Goal: Information Seeking & Learning: Learn about a topic

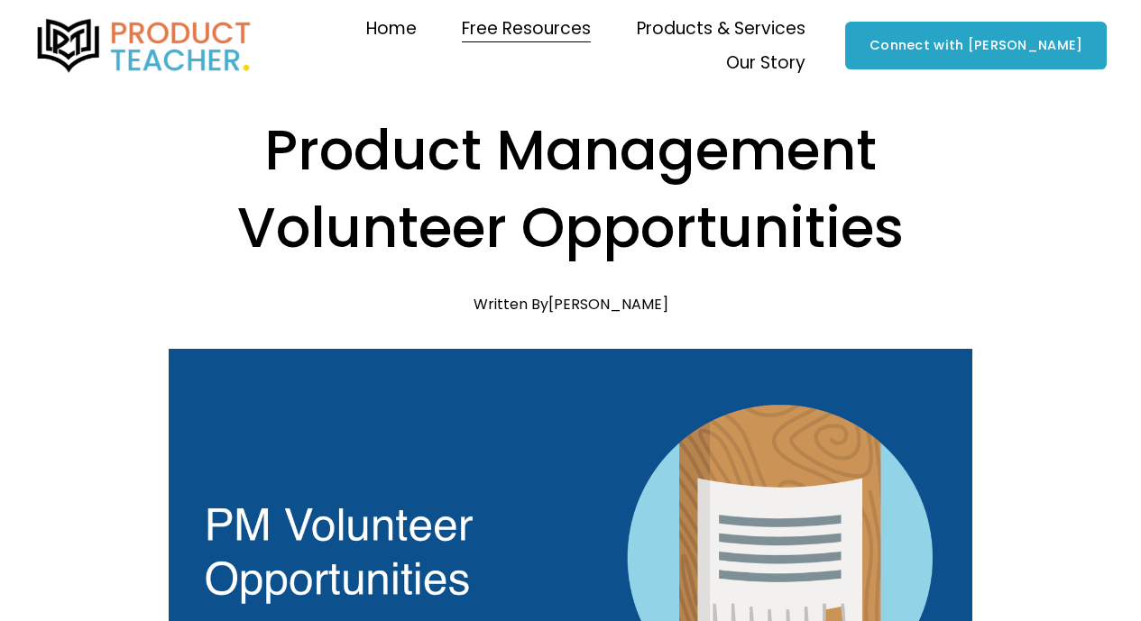
scroll to position [751, 0]
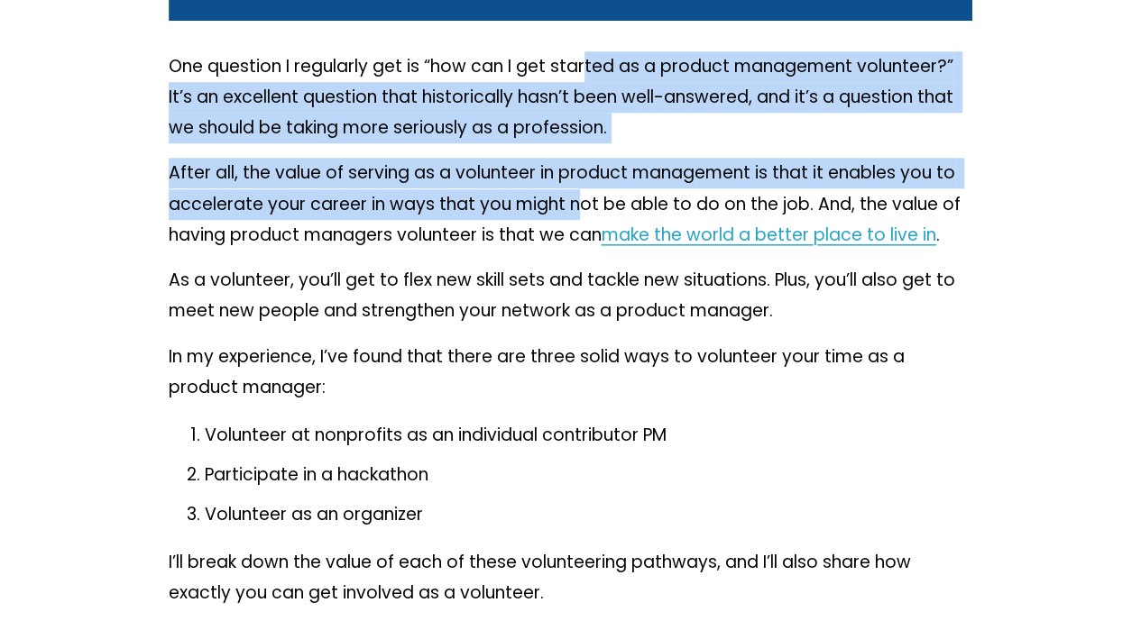
drag, startPoint x: 0, startPoint y: 0, endPoint x: 582, endPoint y: 235, distance: 627.3
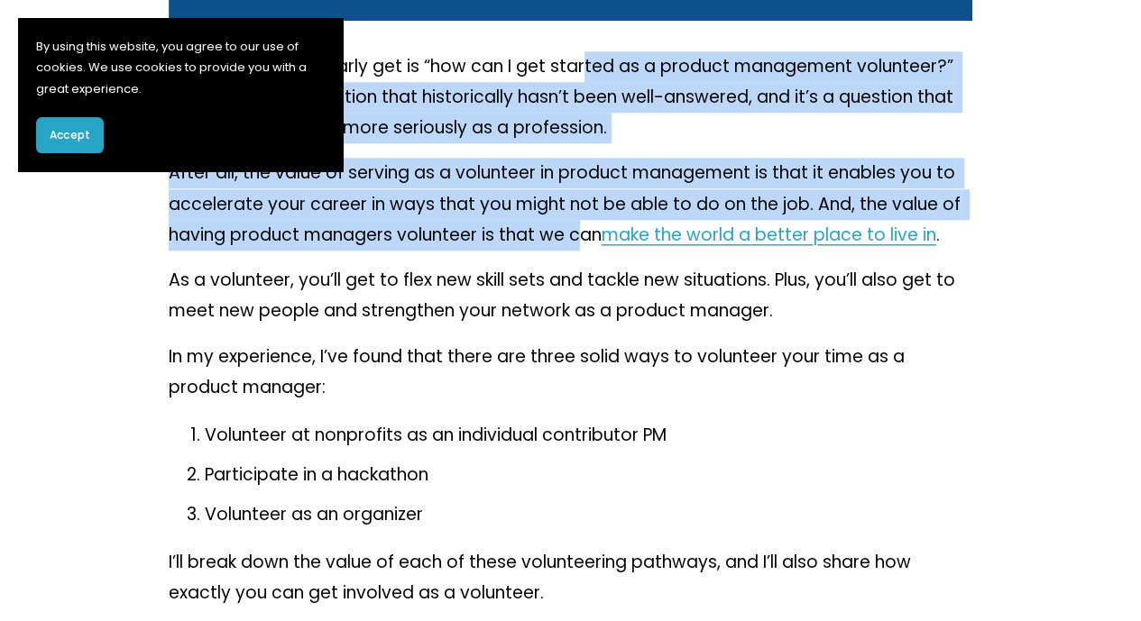
click at [582, 235] on p "After all, the value of serving as a volunteer in product management is that it…" at bounding box center [571, 204] width 804 height 93
drag, startPoint x: 582, startPoint y: 235, endPoint x: 582, endPoint y: 73, distance: 162.3
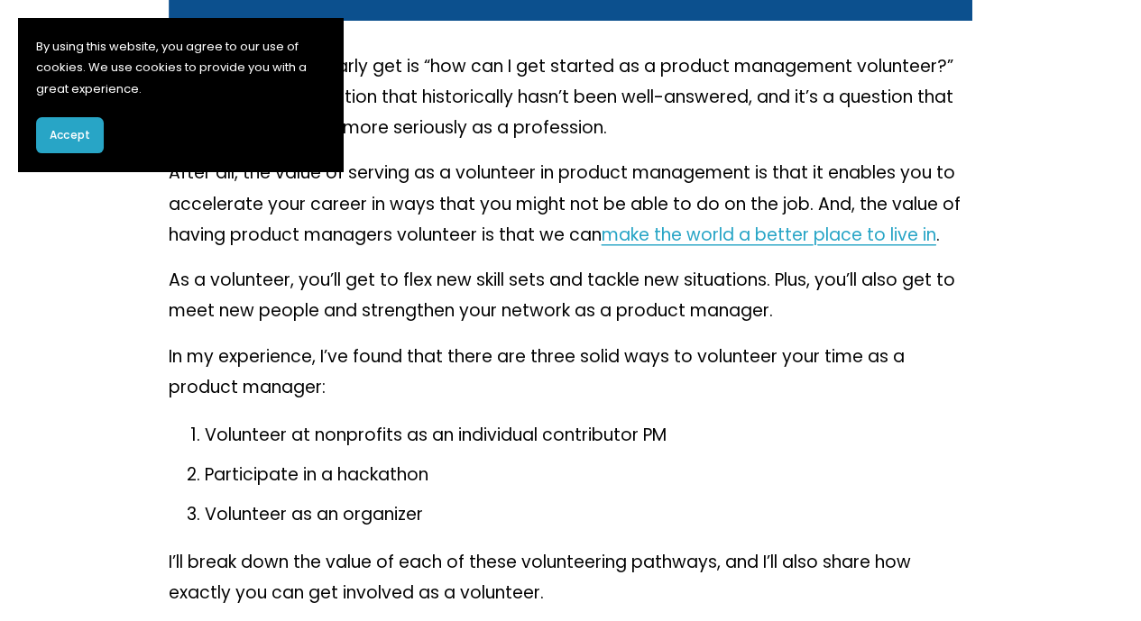
click at [76, 155] on section "By using this website, you agree to our use of cookies. We use cookies to provi…" at bounding box center [180, 94] width 325 height 153
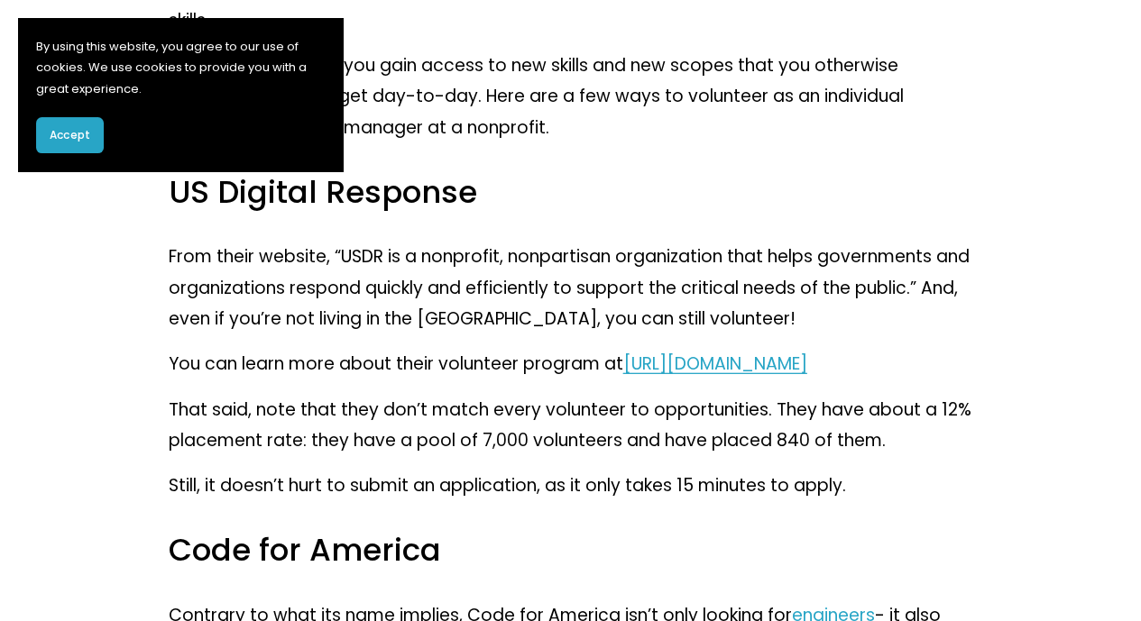
scroll to position [2414, 0]
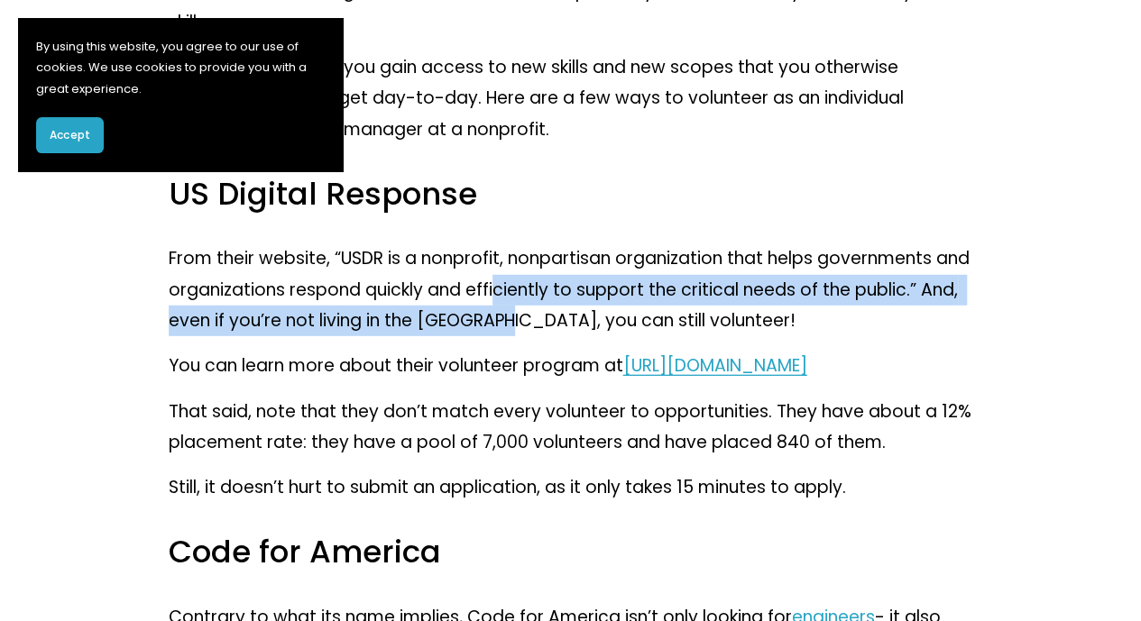
drag, startPoint x: 545, startPoint y: 331, endPoint x: 536, endPoint y: 276, distance: 55.7
click at [536, 276] on p "From their website, “​​USDR is a nonprofit, nonpartisan organization that helps…" at bounding box center [571, 289] width 804 height 93
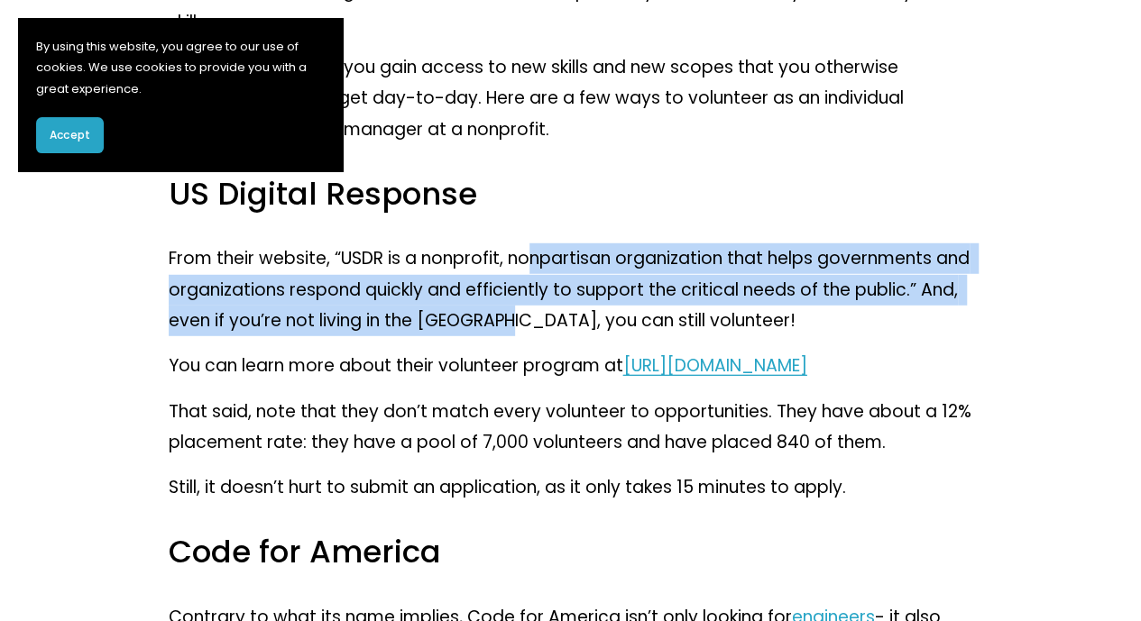
click at [536, 276] on p "From their website, “​​USDR is a nonprofit, nonpartisan organization that helps…" at bounding box center [571, 289] width 804 height 93
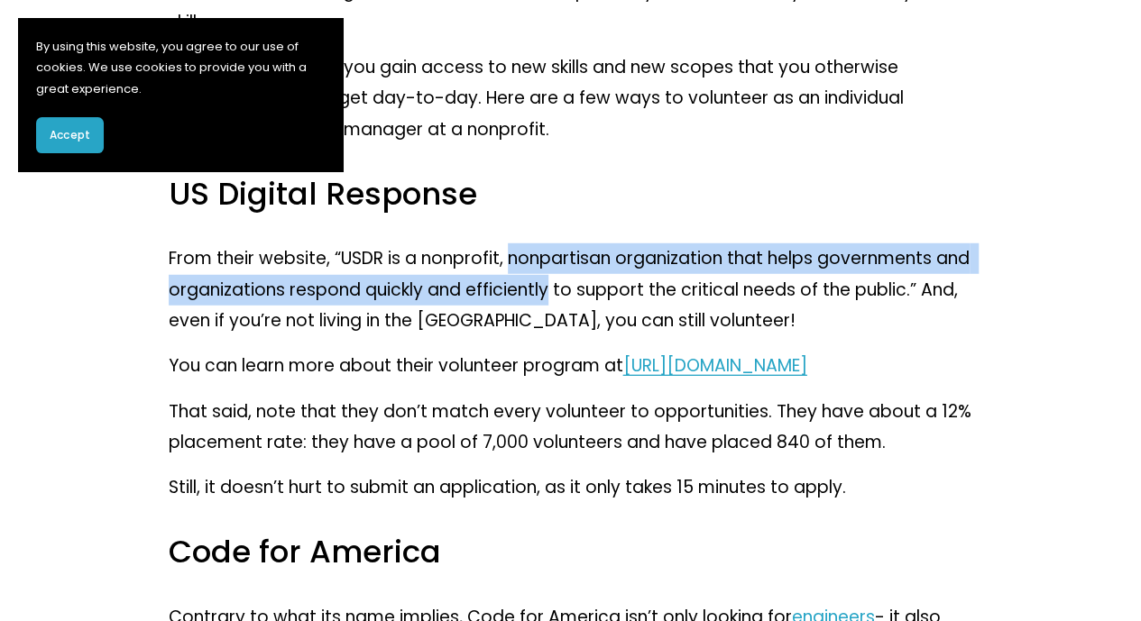
drag, startPoint x: 536, startPoint y: 276, endPoint x: 535, endPoint y: 303, distance: 27.1
click at [535, 303] on p "From their website, “​​USDR is a nonprofit, nonpartisan organization that helps…" at bounding box center [571, 289] width 804 height 93
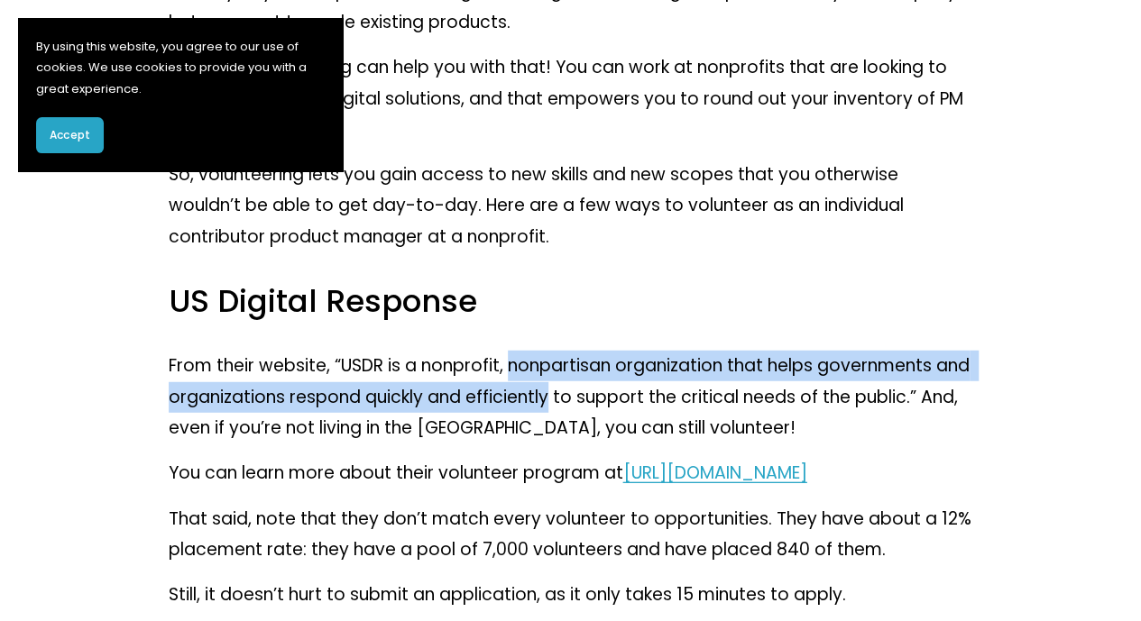
scroll to position [2306, 0]
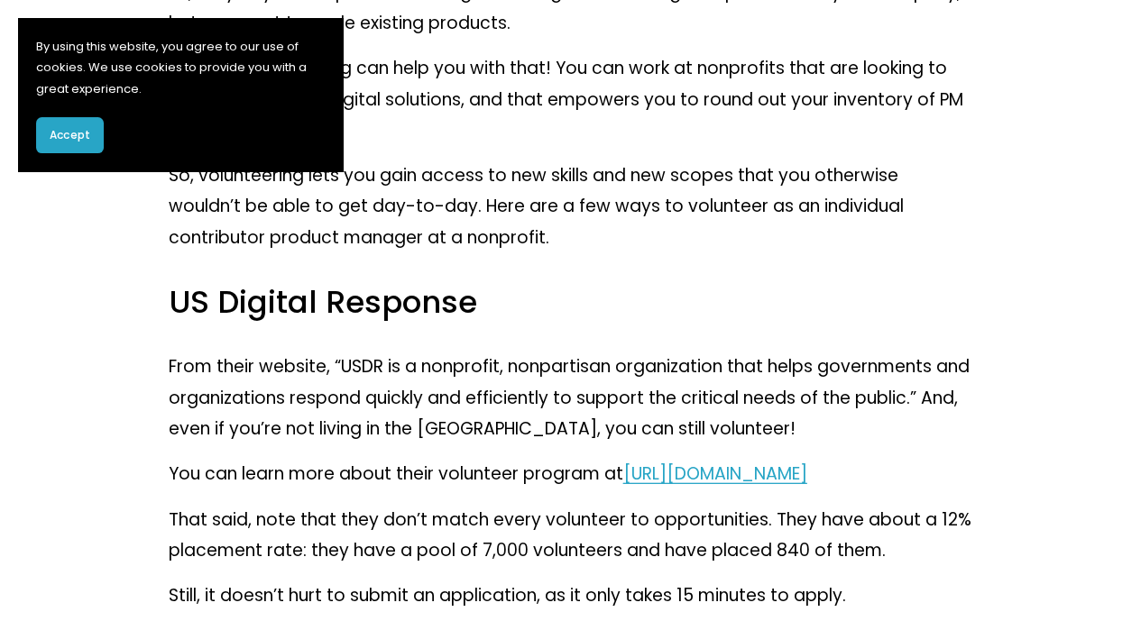
click at [546, 194] on p "So, volunteering lets you gain access to new skills and new scopes that you oth…" at bounding box center [571, 206] width 804 height 93
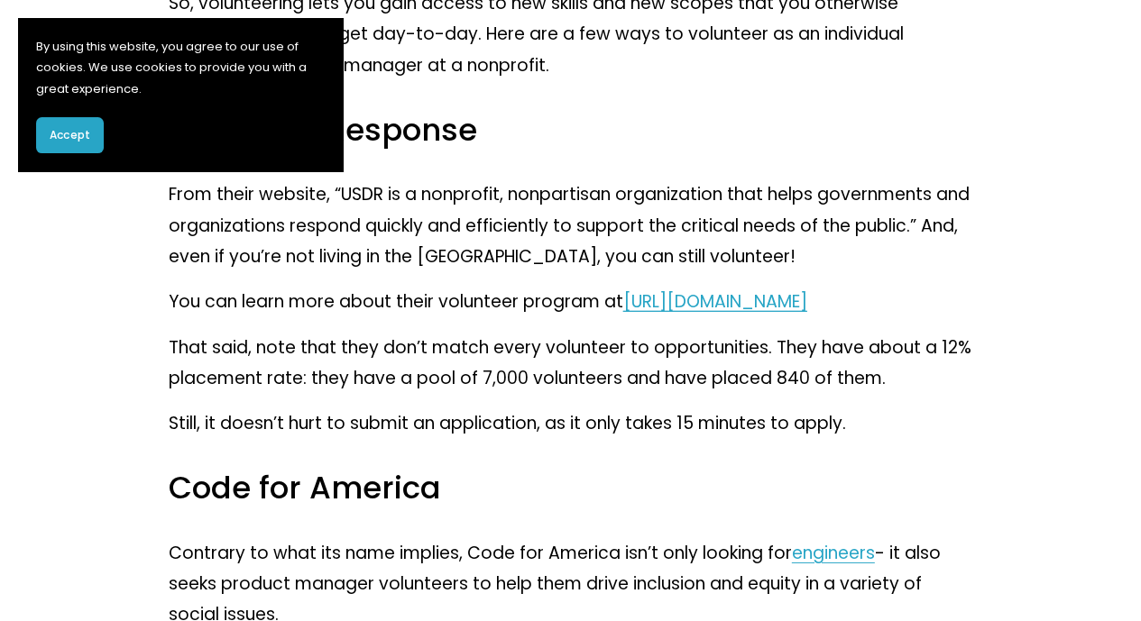
scroll to position [2483, 0]
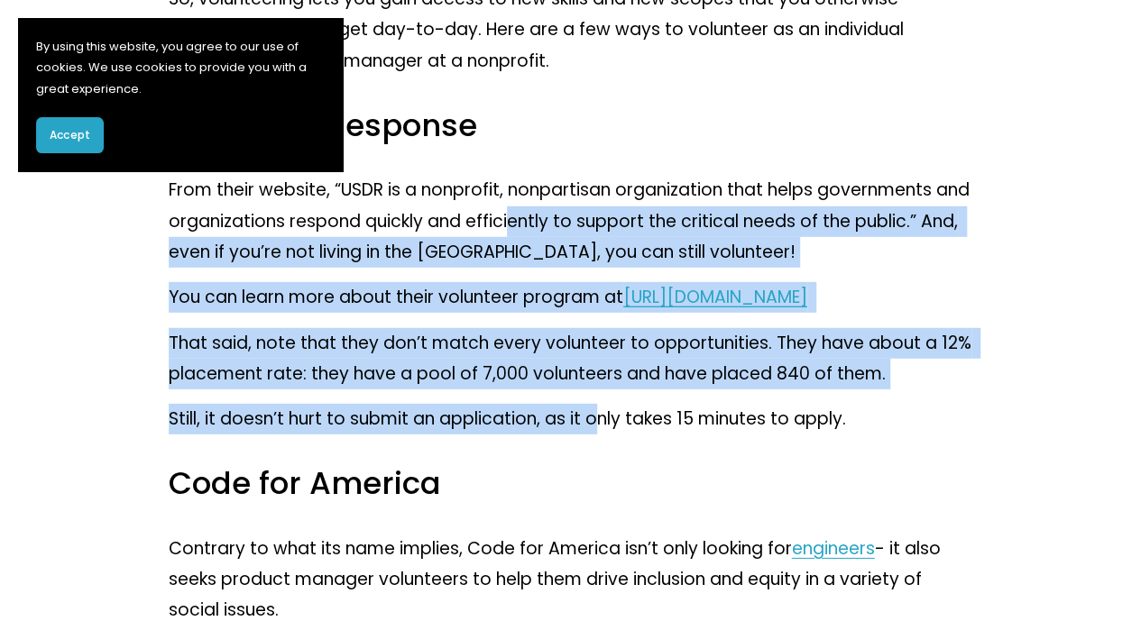
drag, startPoint x: 598, startPoint y: 446, endPoint x: 554, endPoint y: 210, distance: 240.3
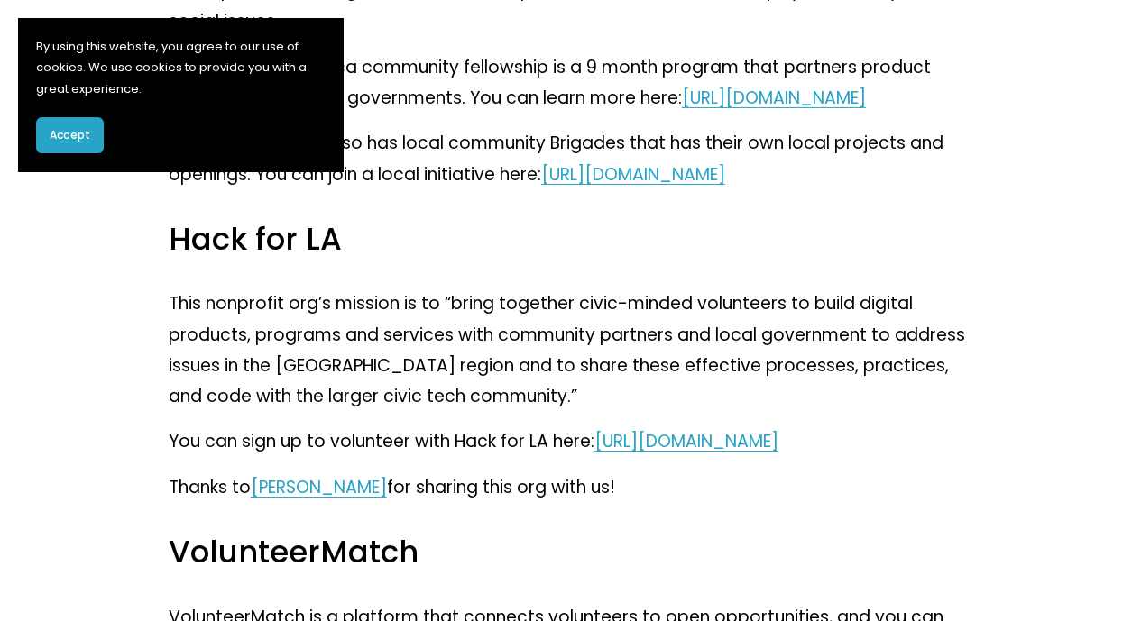
scroll to position [3107, 0]
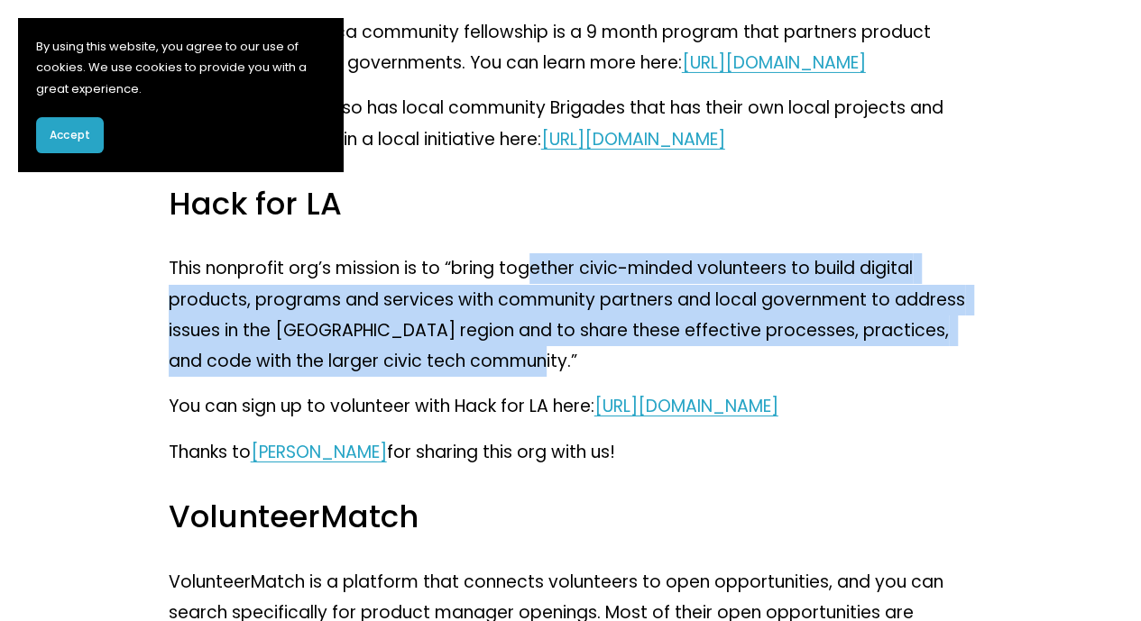
drag, startPoint x: 539, startPoint y: 416, endPoint x: 537, endPoint y: 319, distance: 96.5
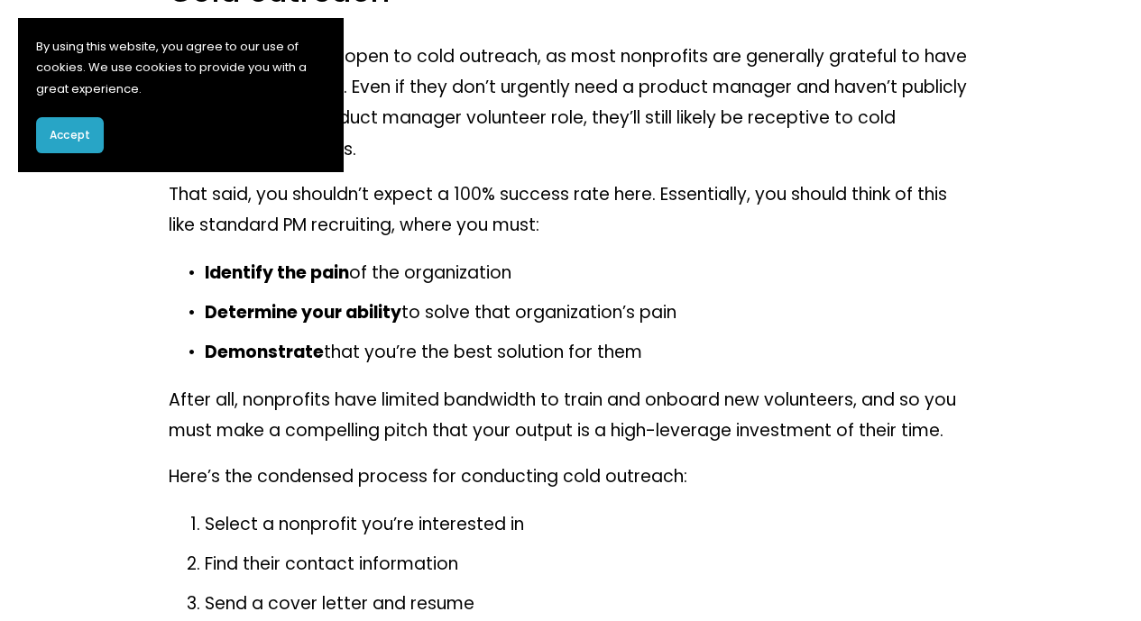
scroll to position [4220, 0]
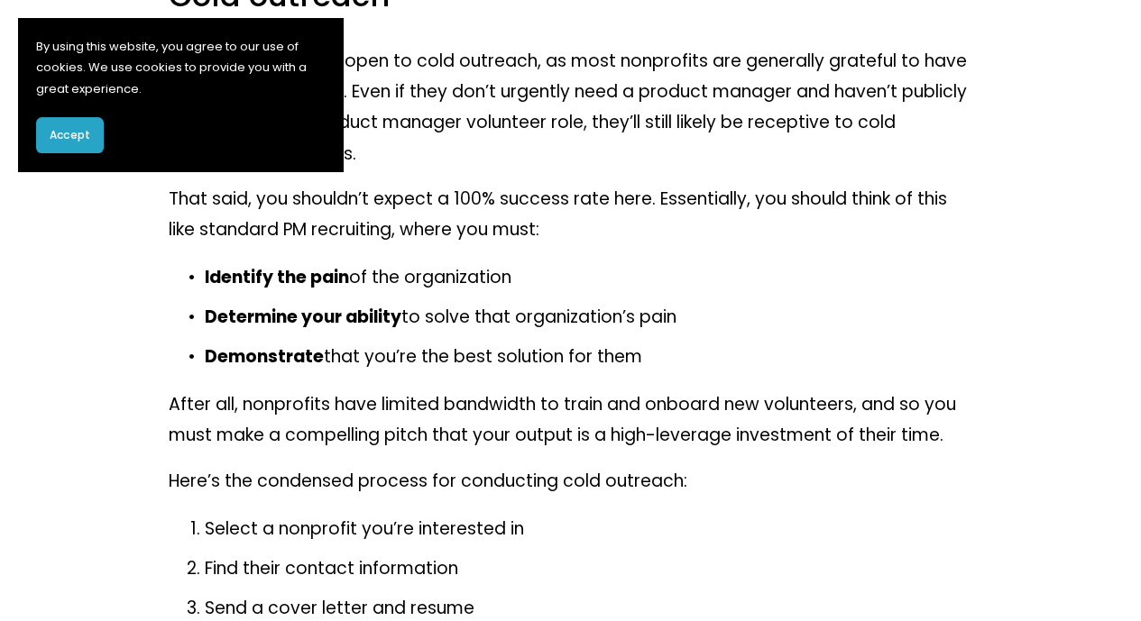
click at [48, 144] on button "Accept" at bounding box center [70, 135] width 68 height 36
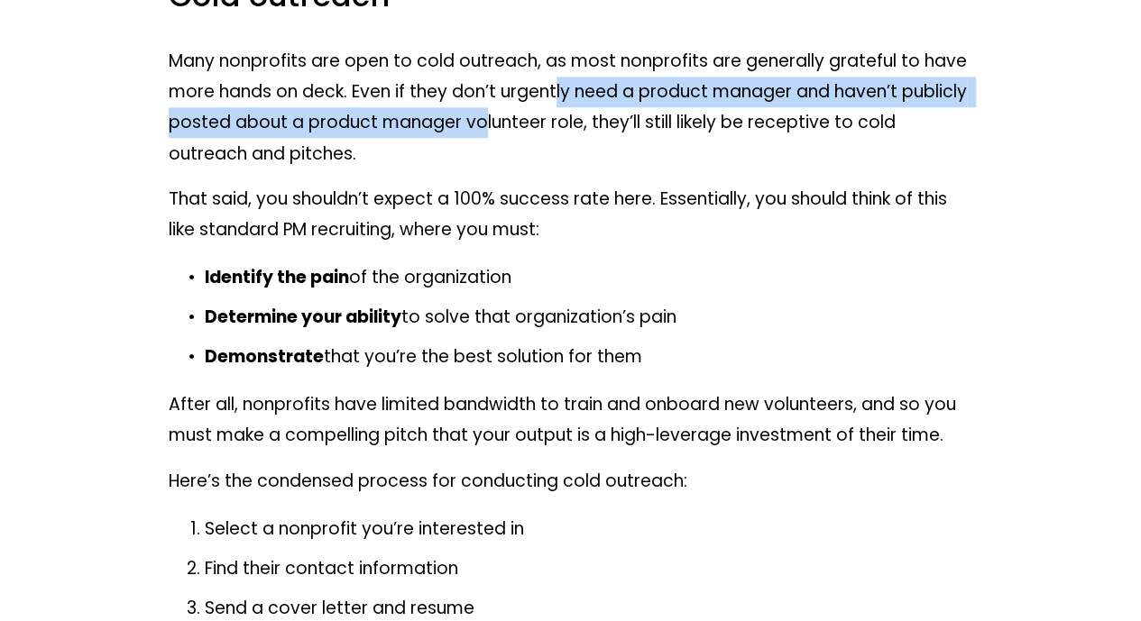
drag, startPoint x: 557, startPoint y: 215, endPoint x: 558, endPoint y: 179, distance: 37.0
click at [558, 169] on p "Many nonprofits are open to cold outreach, as most nonprofits are generally gra…" at bounding box center [571, 108] width 804 height 124
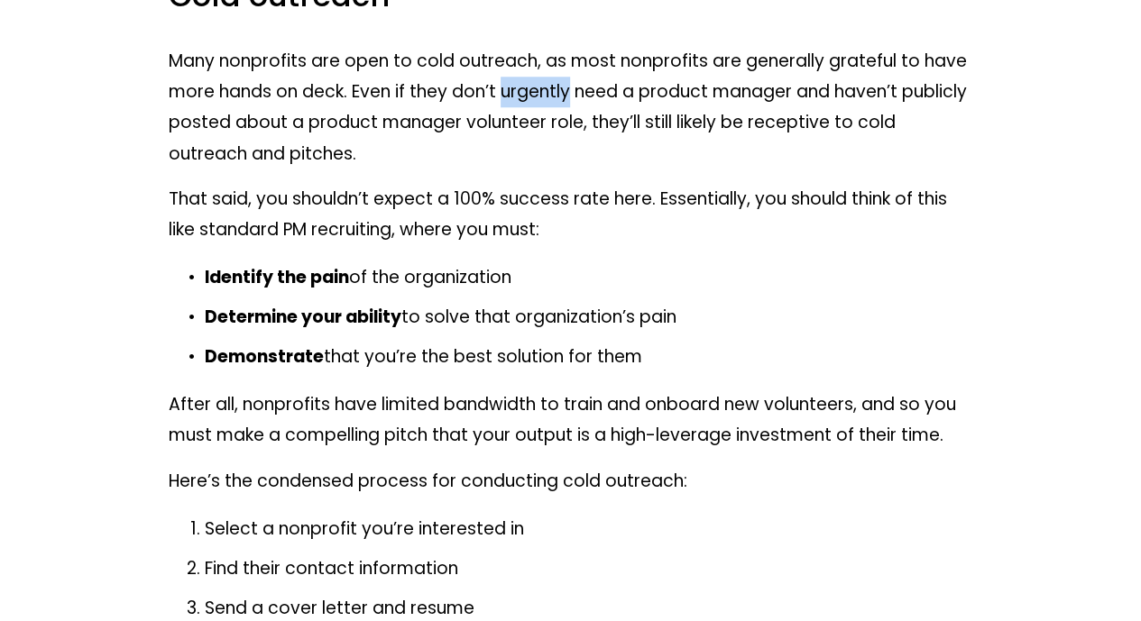
drag, startPoint x: 558, startPoint y: 179, endPoint x: 561, endPoint y: 204, distance: 25.4
click at [561, 169] on p "Many nonprofits are open to cold outreach, as most nonprofits are generally gra…" at bounding box center [571, 108] width 804 height 124
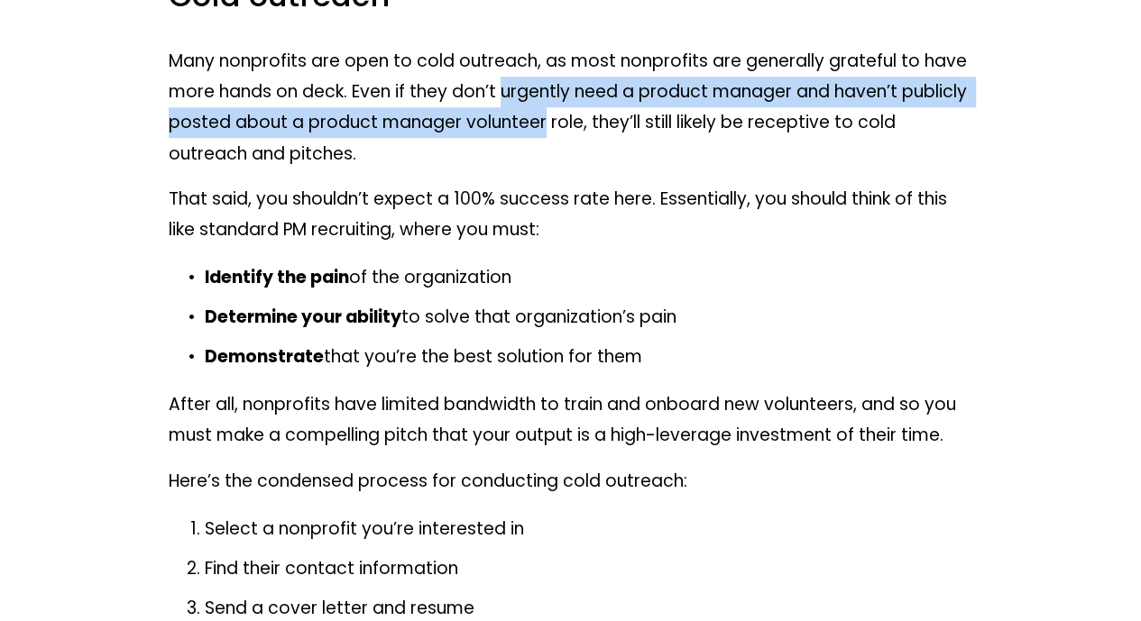
drag, startPoint x: 561, startPoint y: 204, endPoint x: 574, endPoint y: 250, distance: 47.9
click at [574, 169] on p "Many nonprofits are open to cold outreach, as most nonprofits are generally gra…" at bounding box center [571, 108] width 804 height 124
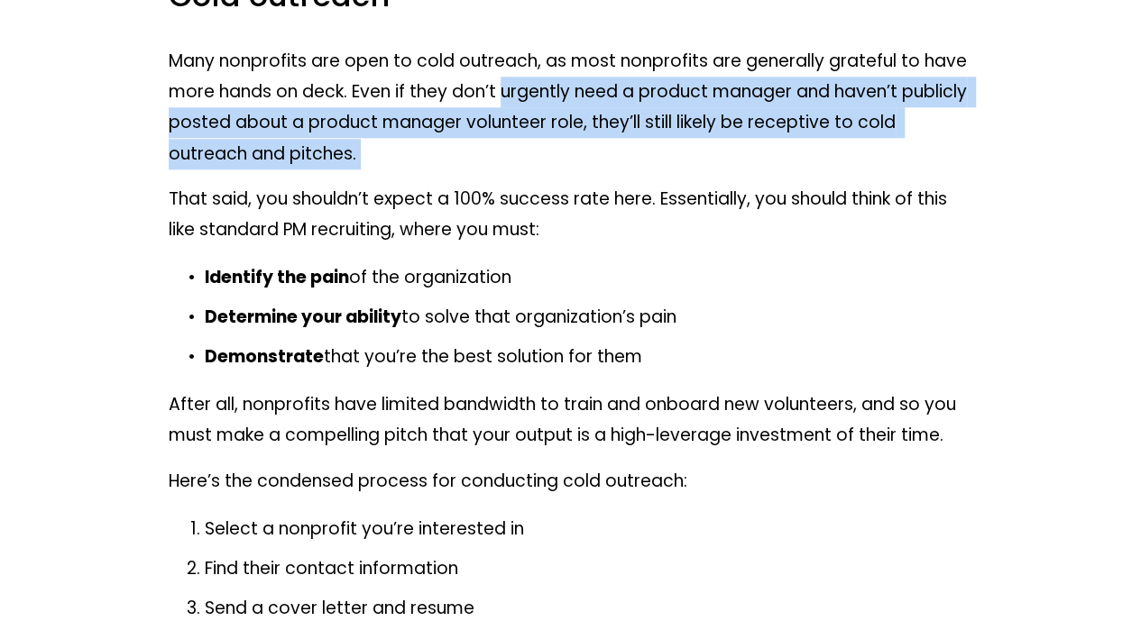
click at [574, 169] on p "Many nonprofits are open to cold outreach, as most nonprofits are generally gra…" at bounding box center [571, 108] width 804 height 124
drag, startPoint x: 574, startPoint y: 250, endPoint x: 565, endPoint y: 160, distance: 89.7
click at [565, 160] on p "Many nonprofits are open to cold outreach, as most nonprofits are generally gra…" at bounding box center [571, 108] width 804 height 124
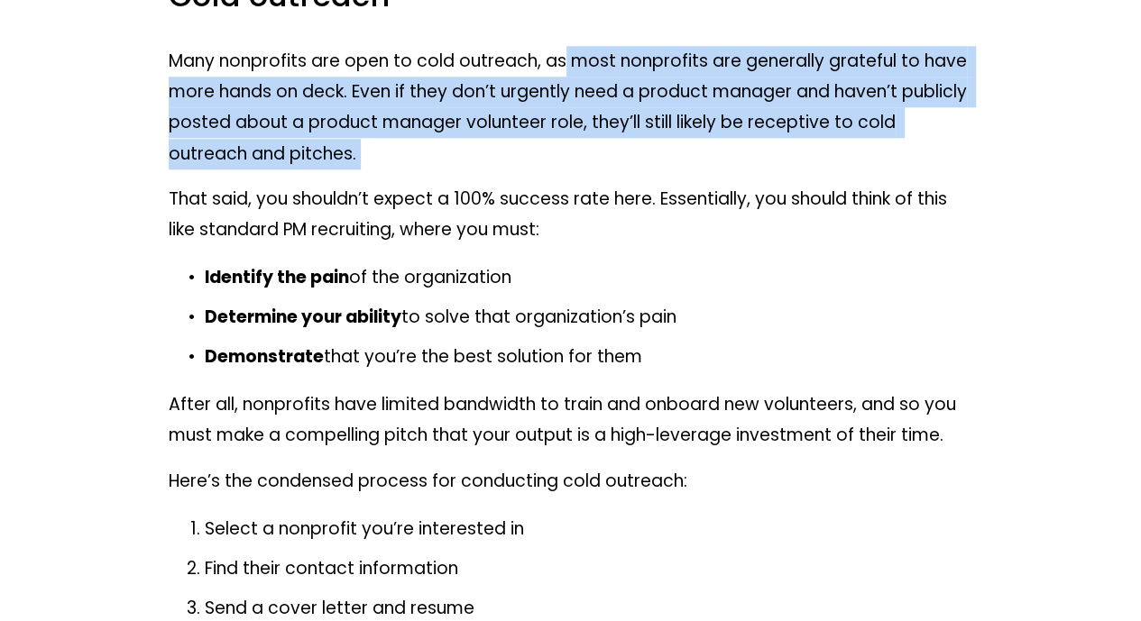
click at [565, 160] on p "Many nonprofits are open to cold outreach, as most nonprofits are generally gra…" at bounding box center [571, 108] width 804 height 124
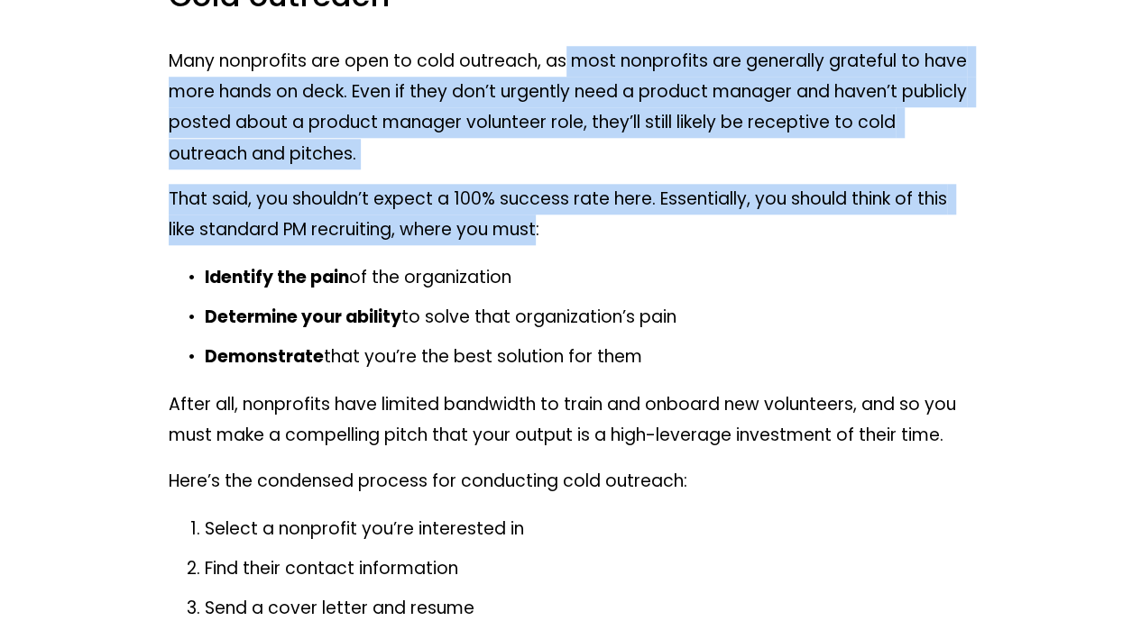
drag, startPoint x: 565, startPoint y: 160, endPoint x: 498, endPoint y: 408, distance: 257.0
click at [498, 408] on div "One question I regularly get is “how can I get started as a product management …" at bounding box center [571, 617] width 804 height 8070
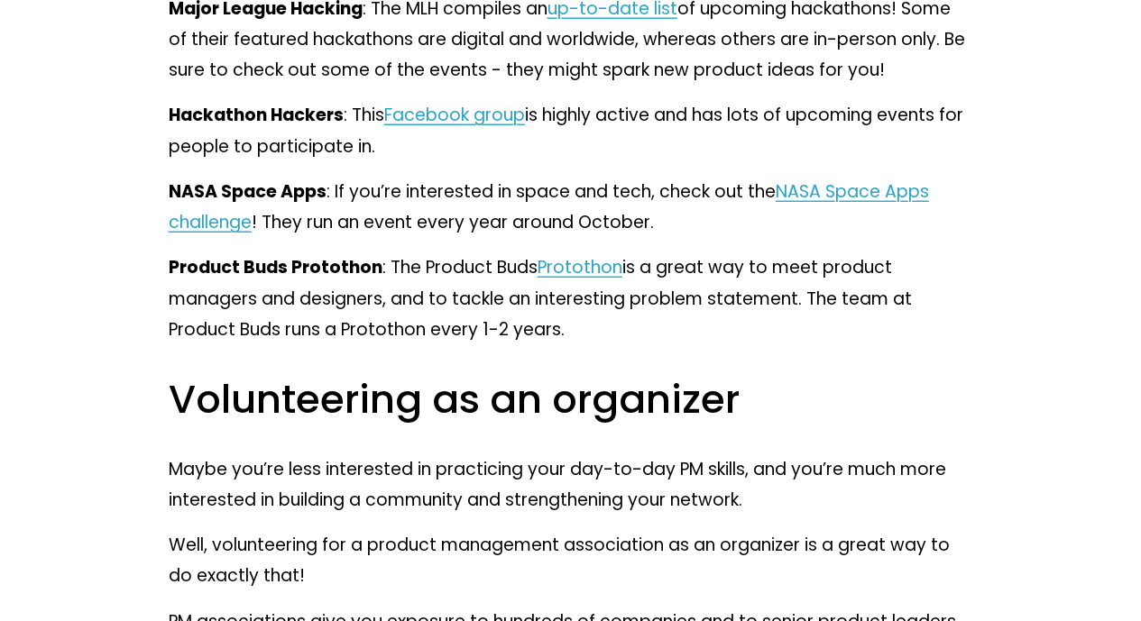
scroll to position [5885, 0]
